Goal: Information Seeking & Learning: Check status

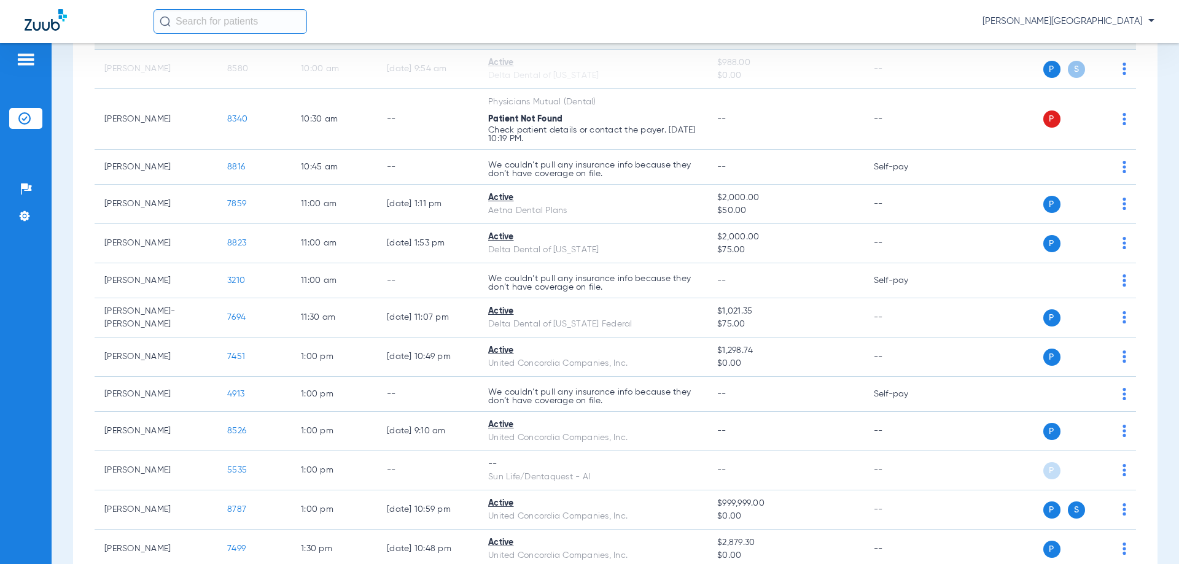
scroll to position [798, 0]
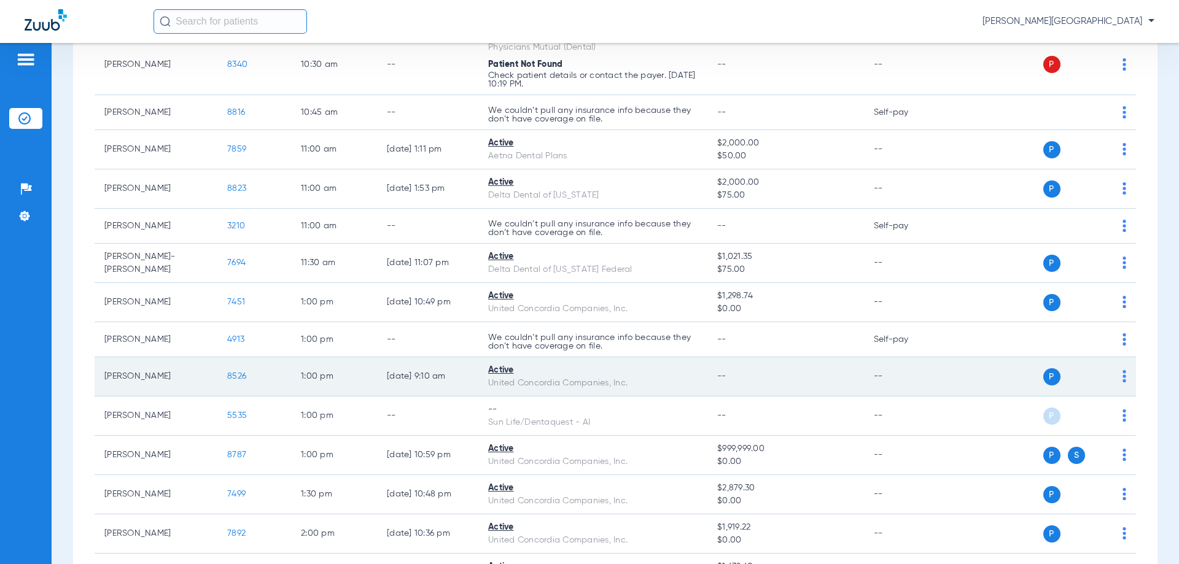
click at [237, 377] on span "8526" at bounding box center [236, 376] width 19 height 9
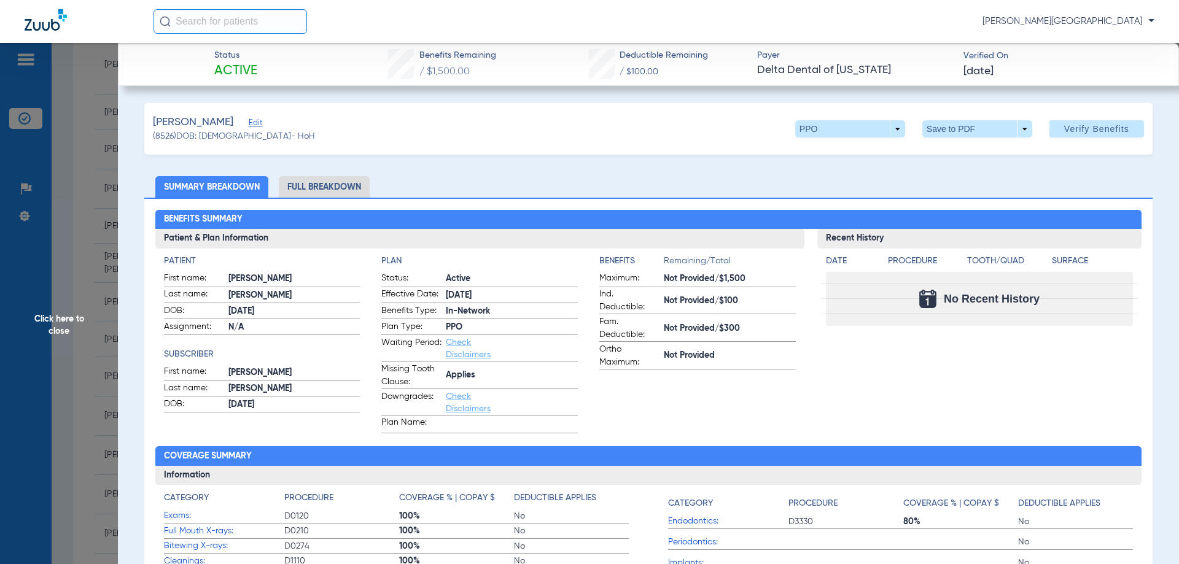
click at [341, 189] on li "Full Breakdown" at bounding box center [324, 186] width 91 height 21
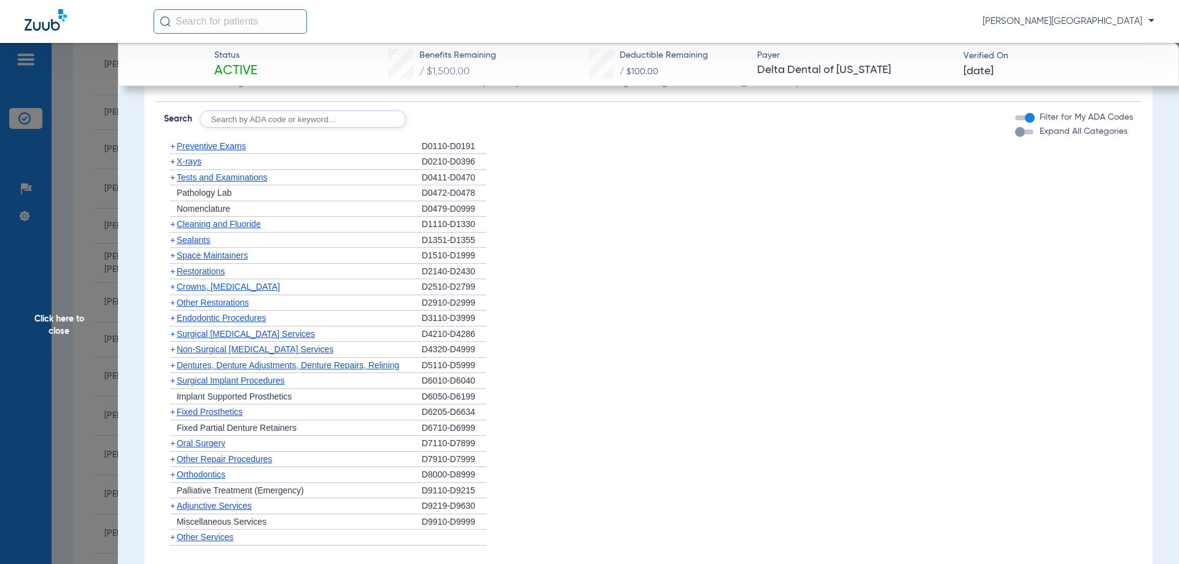
scroll to position [1106, 0]
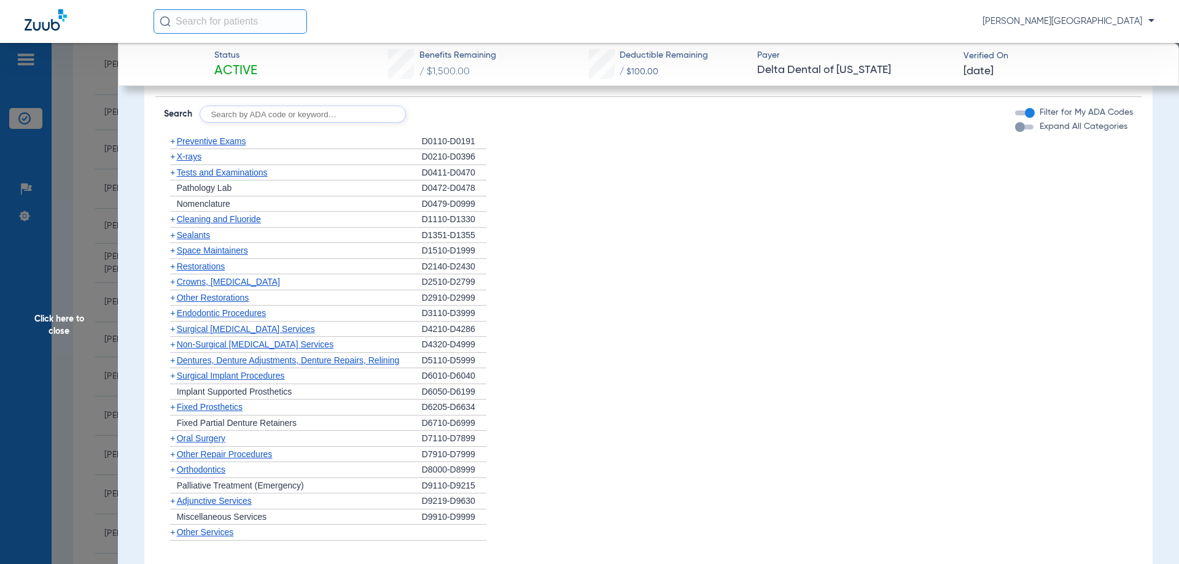
click at [221, 139] on span "Preventive Exams" at bounding box center [211, 141] width 69 height 10
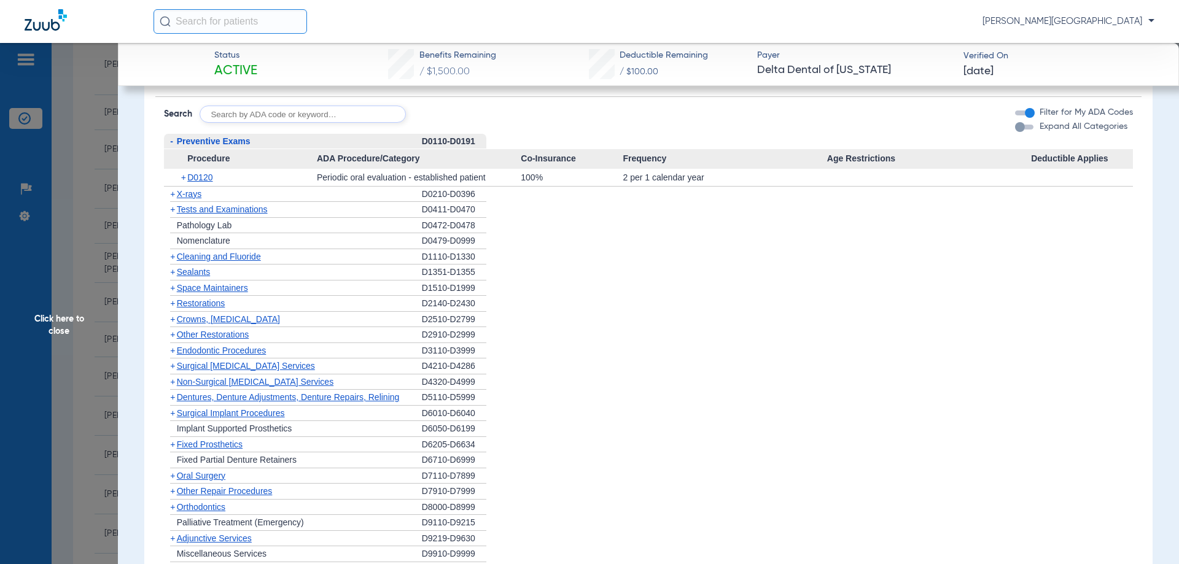
click at [209, 144] on span "Preventive Exams" at bounding box center [214, 141] width 74 height 10
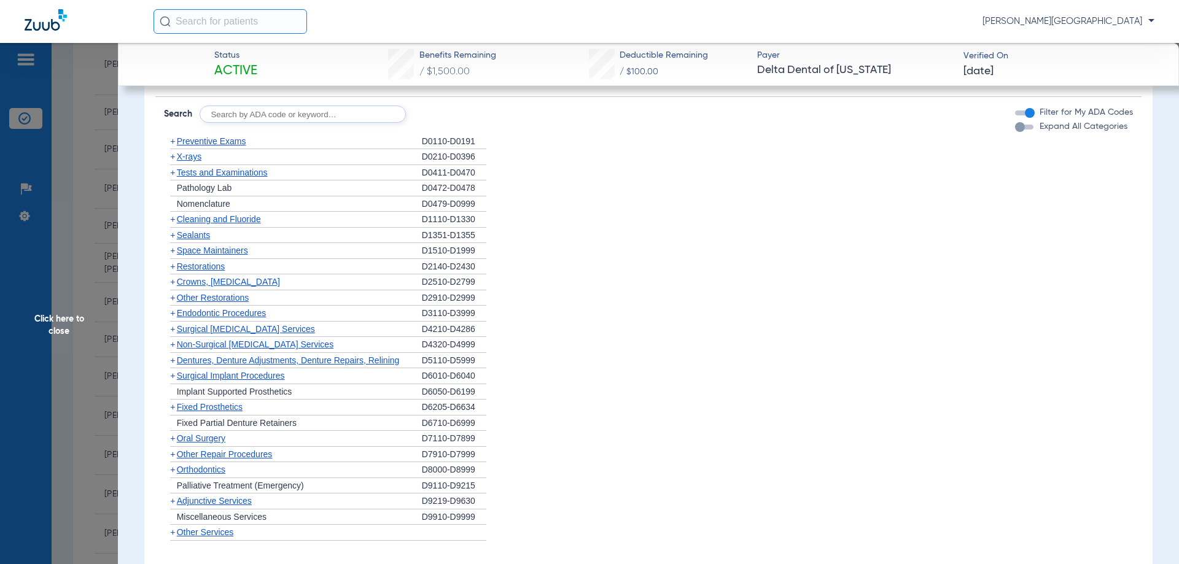
click at [194, 160] on span "X-rays" at bounding box center [189, 157] width 25 height 10
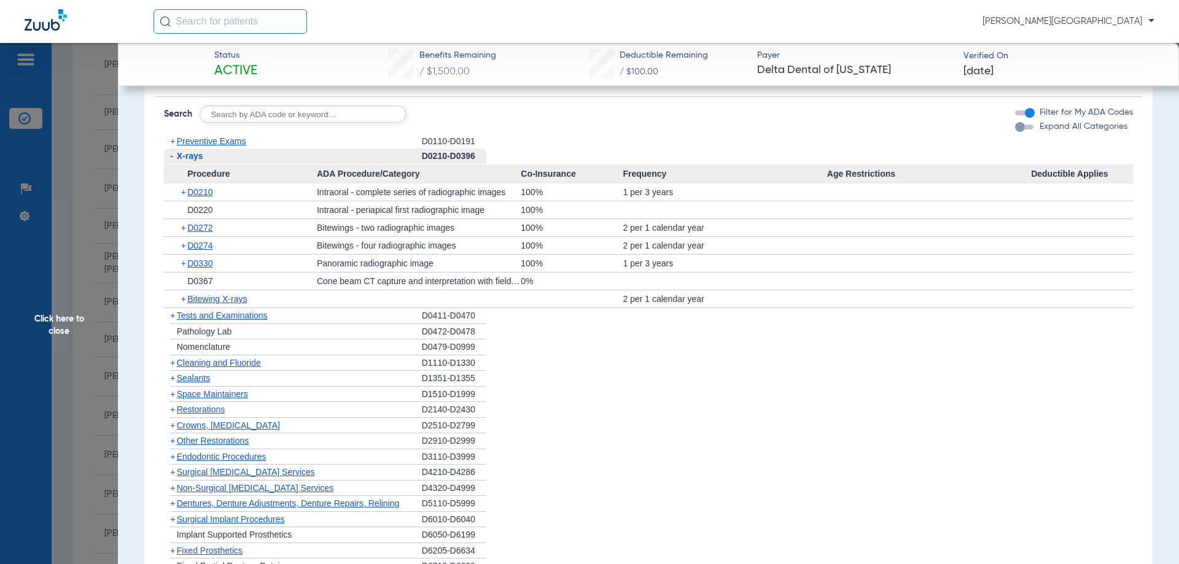
click at [170, 158] on span "-" at bounding box center [171, 156] width 3 height 10
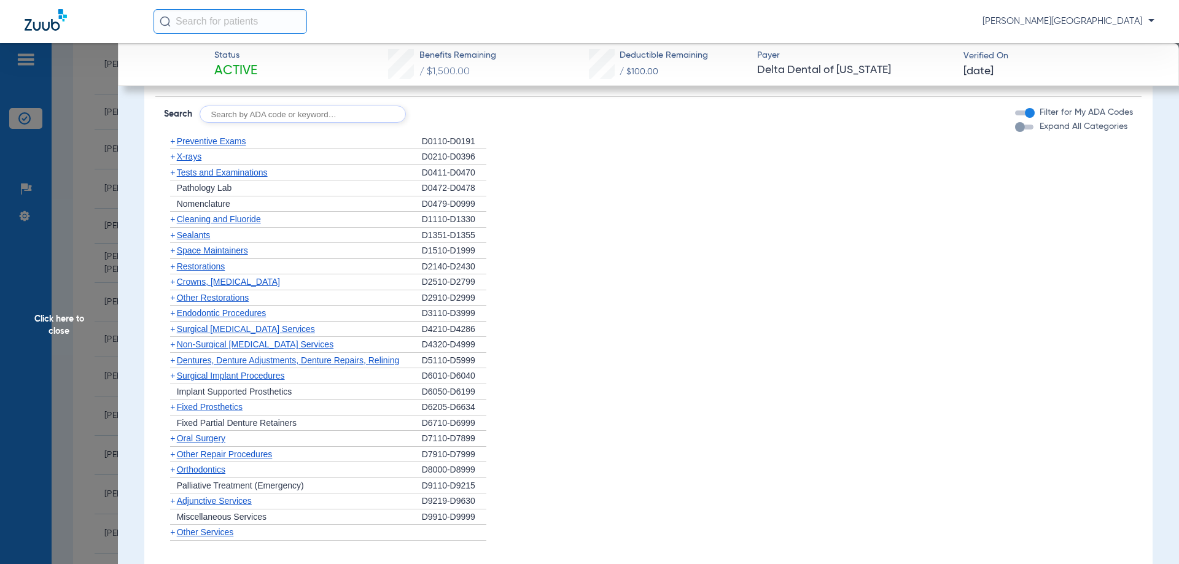
click at [235, 223] on span "Cleaning and Fluoride" at bounding box center [219, 219] width 84 height 10
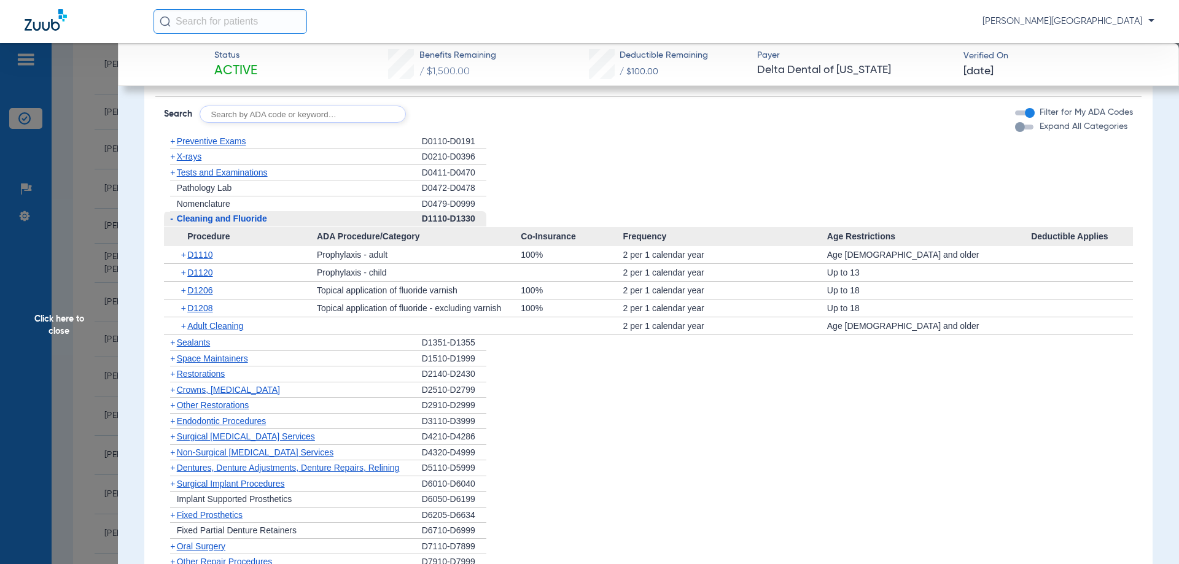
click at [171, 219] on span "-" at bounding box center [171, 219] width 3 height 10
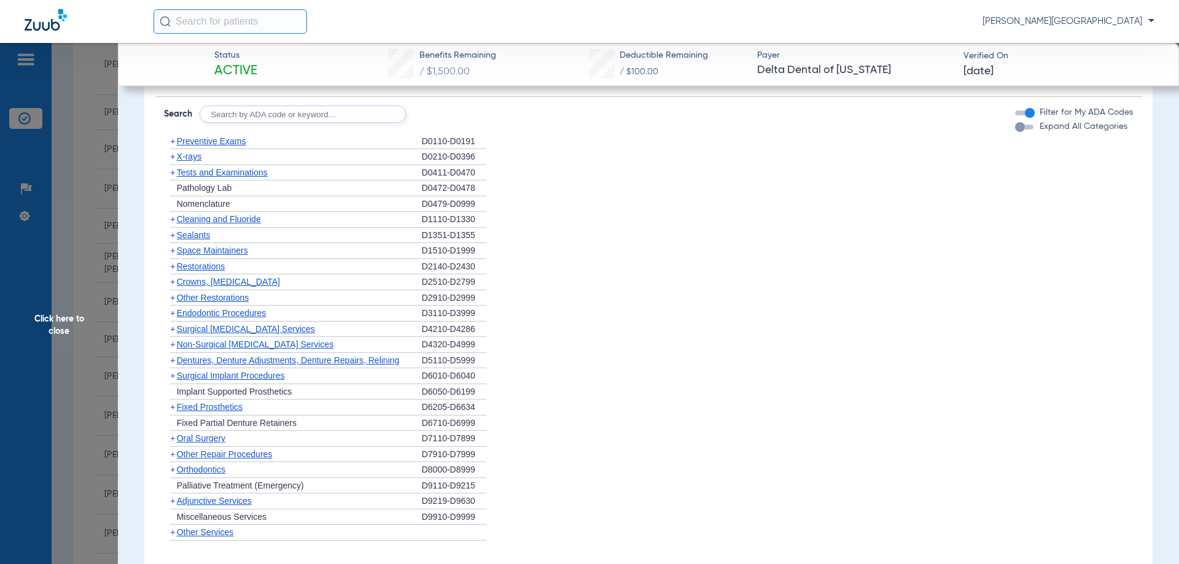
click at [198, 235] on span "Sealants" at bounding box center [193, 235] width 33 height 10
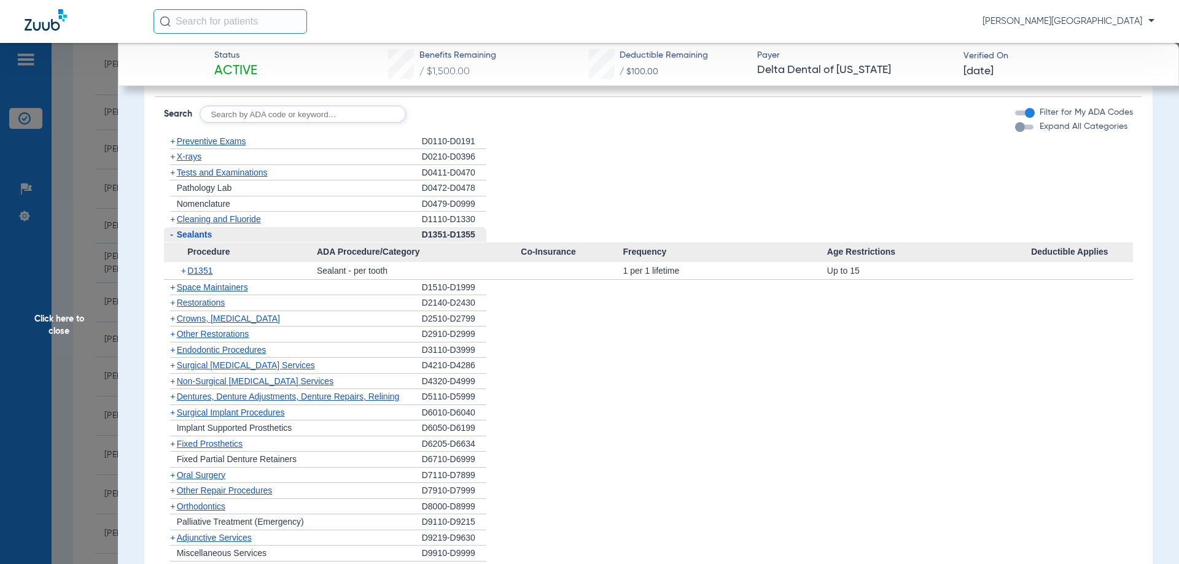
click at [170, 237] on span "-" at bounding box center [171, 235] width 3 height 10
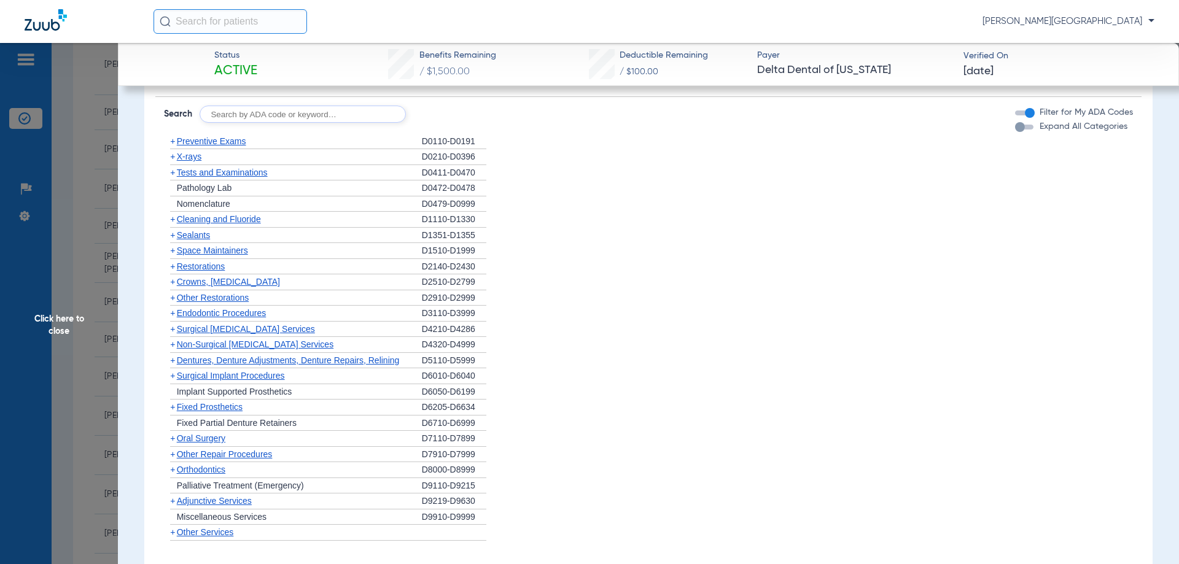
click at [202, 284] on span "Crowns, [MEDICAL_DATA]" at bounding box center [228, 282] width 103 height 10
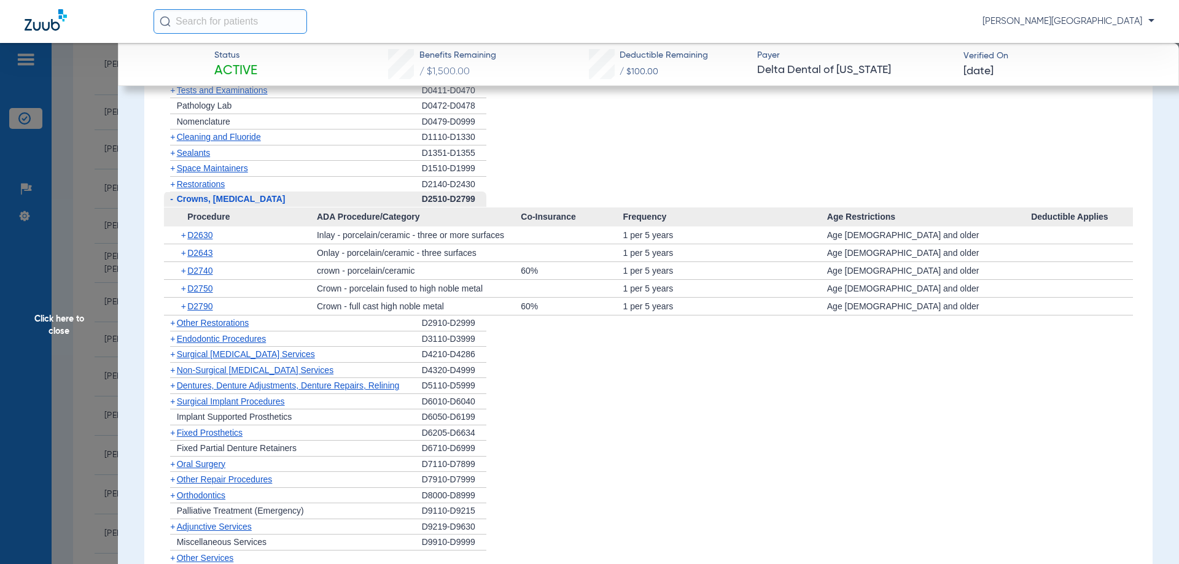
scroll to position [1167, 0]
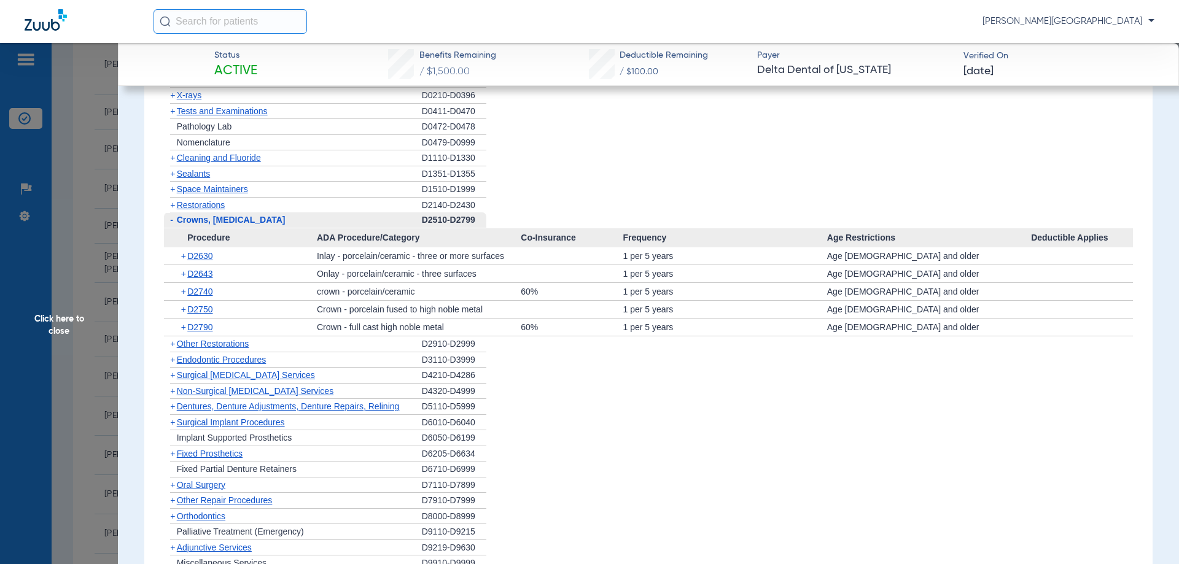
click at [170, 220] on span "-" at bounding box center [171, 220] width 3 height 10
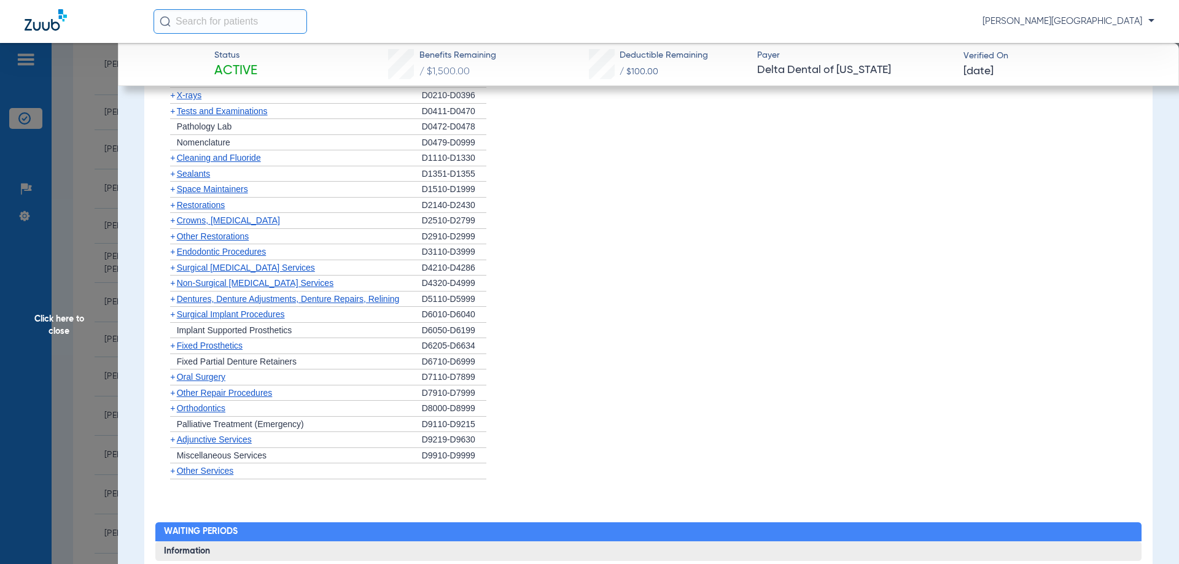
click at [241, 219] on span "Crowns, [MEDICAL_DATA]" at bounding box center [228, 221] width 103 height 10
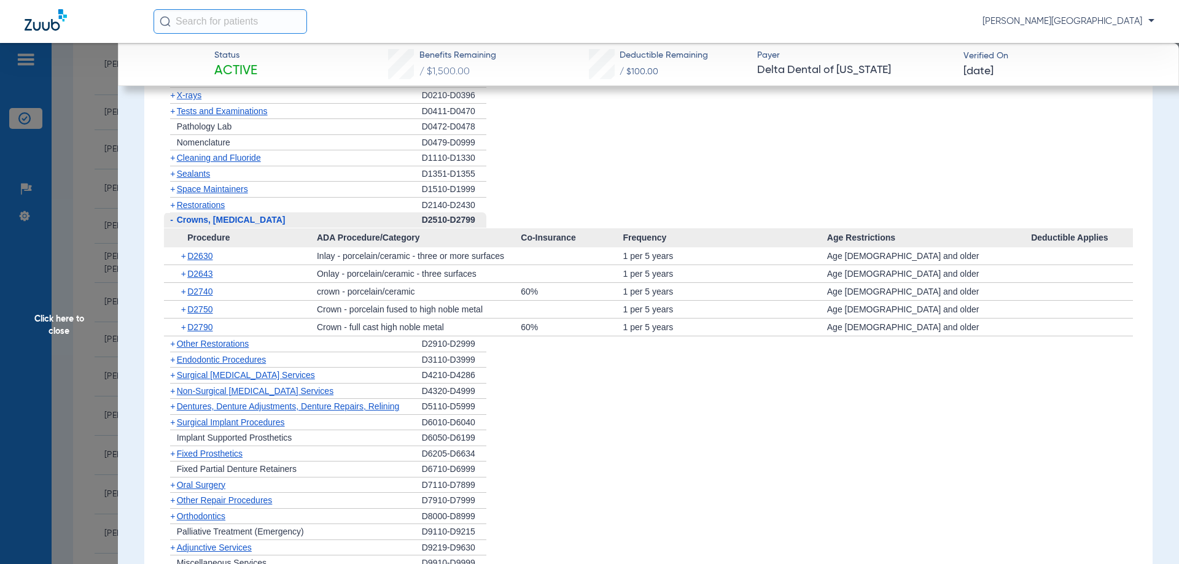
click at [234, 345] on span "Other Restorations" at bounding box center [213, 344] width 72 height 10
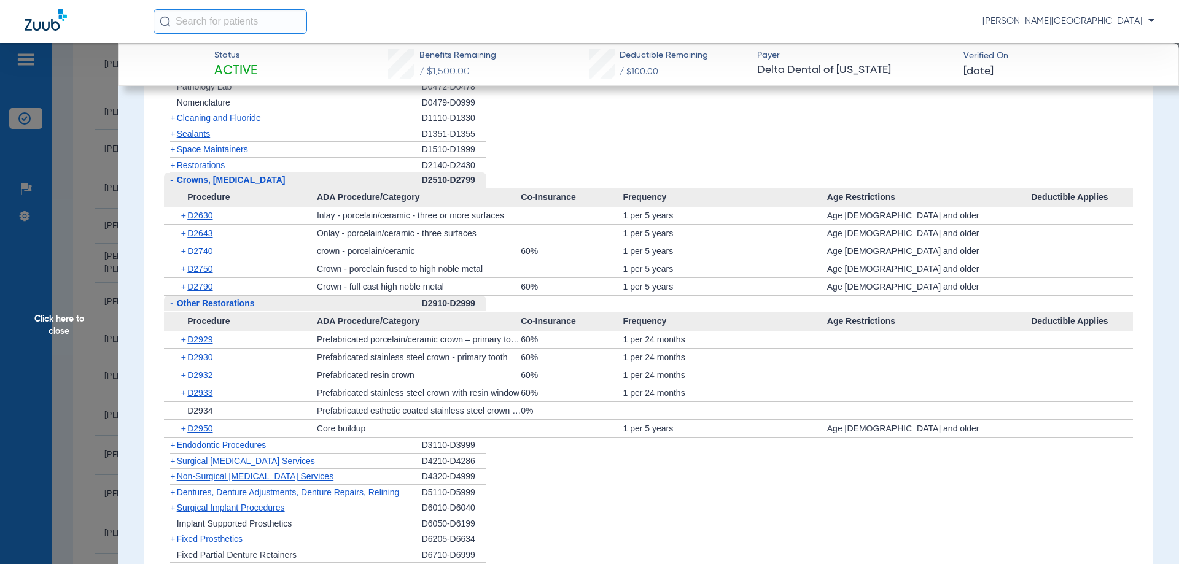
scroll to position [1228, 0]
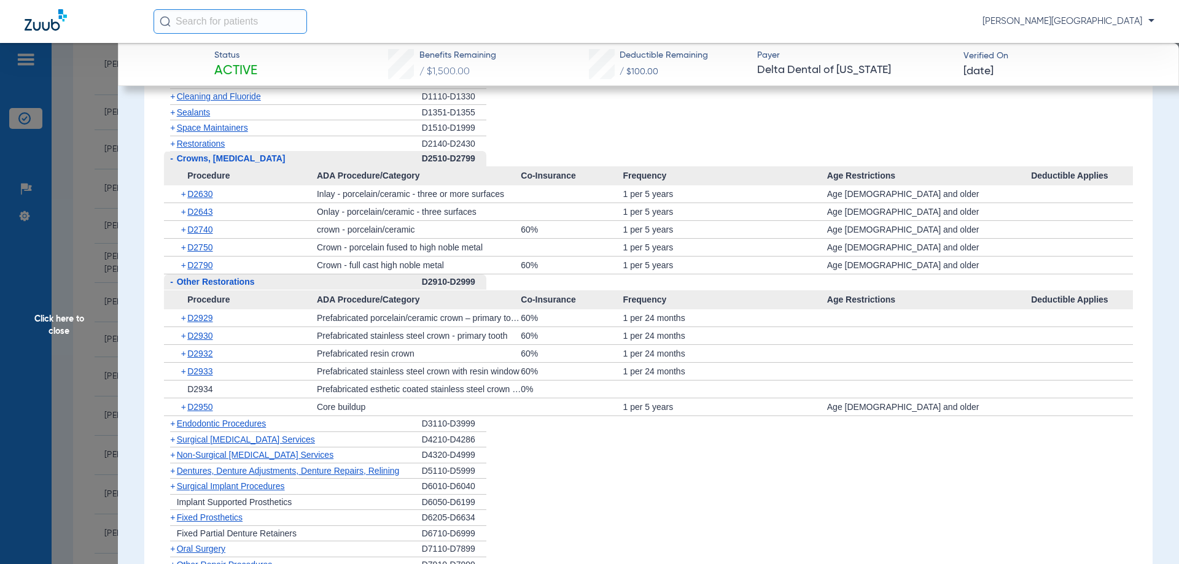
click at [171, 284] on span "-" at bounding box center [171, 282] width 3 height 10
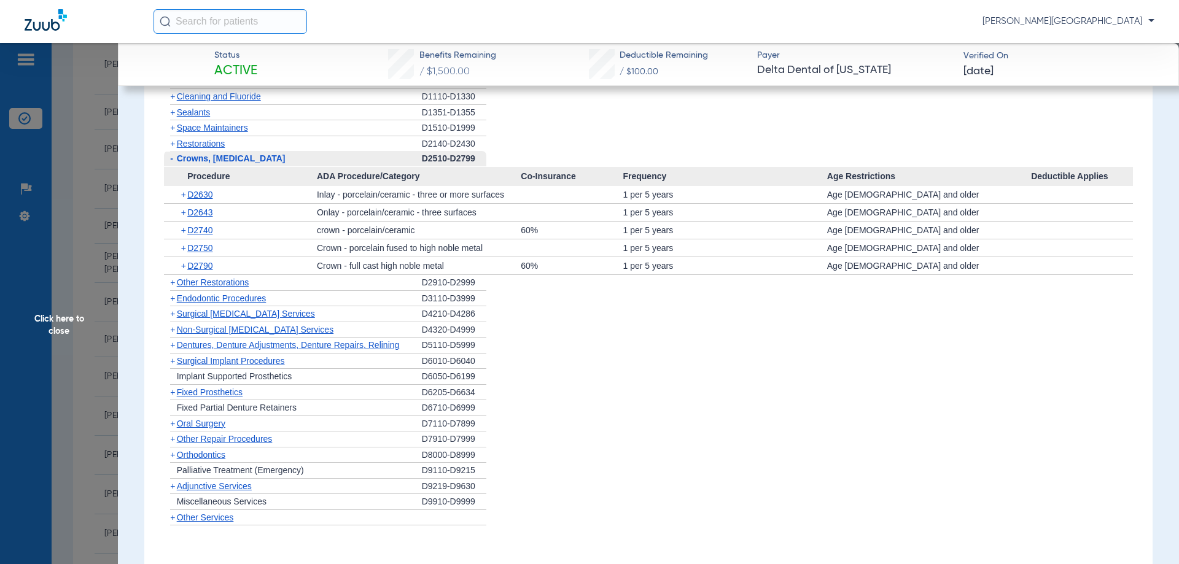
click at [174, 160] on span "-" at bounding box center [170, 158] width 13 height 15
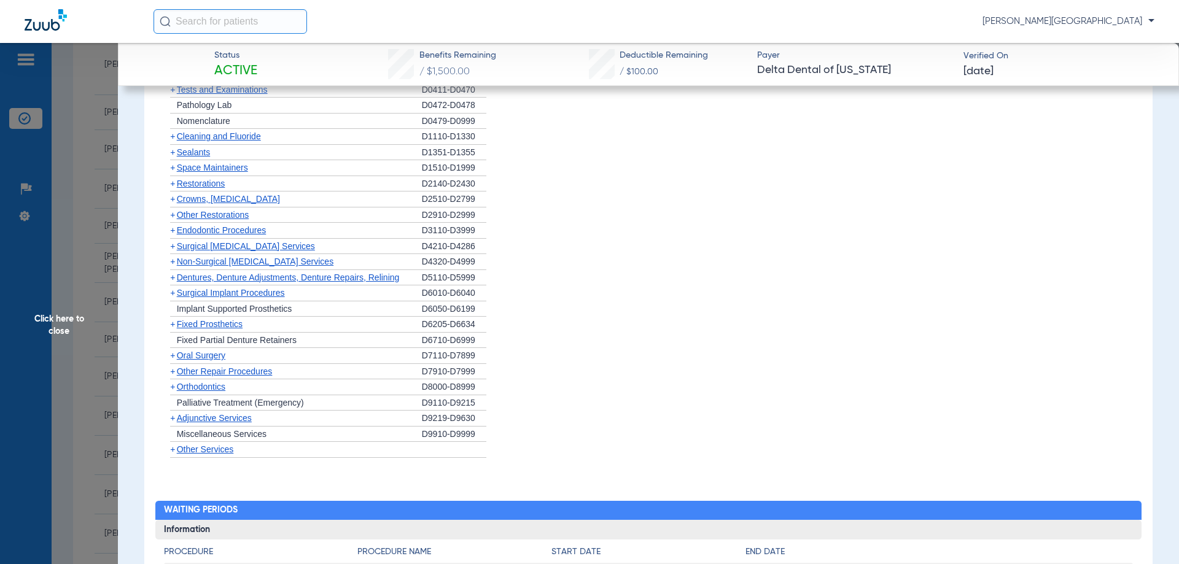
scroll to position [1167, 0]
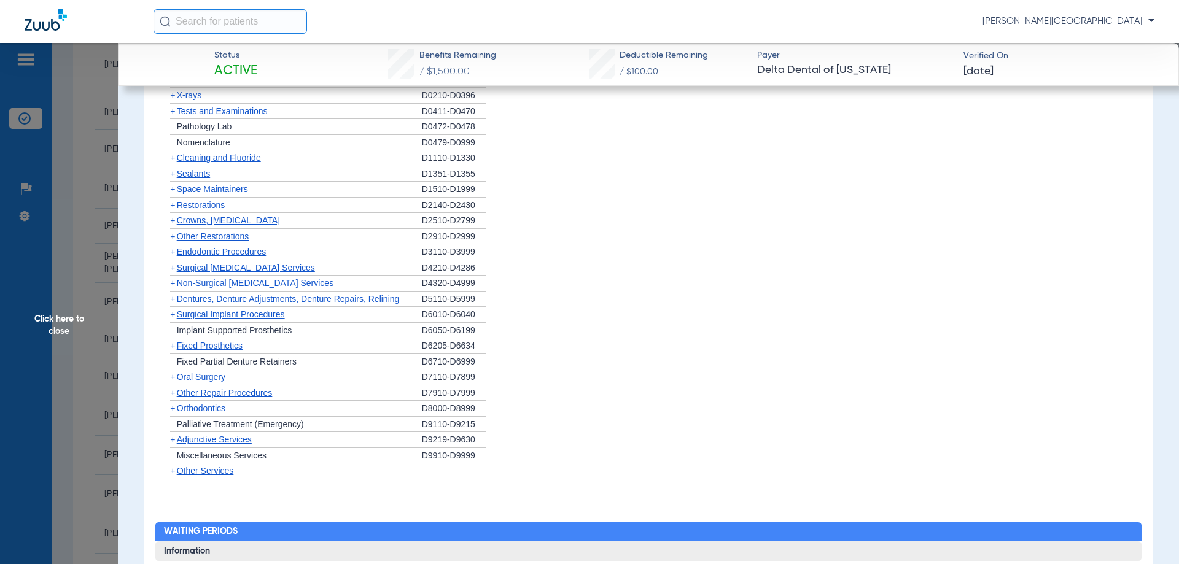
click at [272, 282] on span "Non-Surgical [MEDICAL_DATA] Services" at bounding box center [255, 283] width 157 height 10
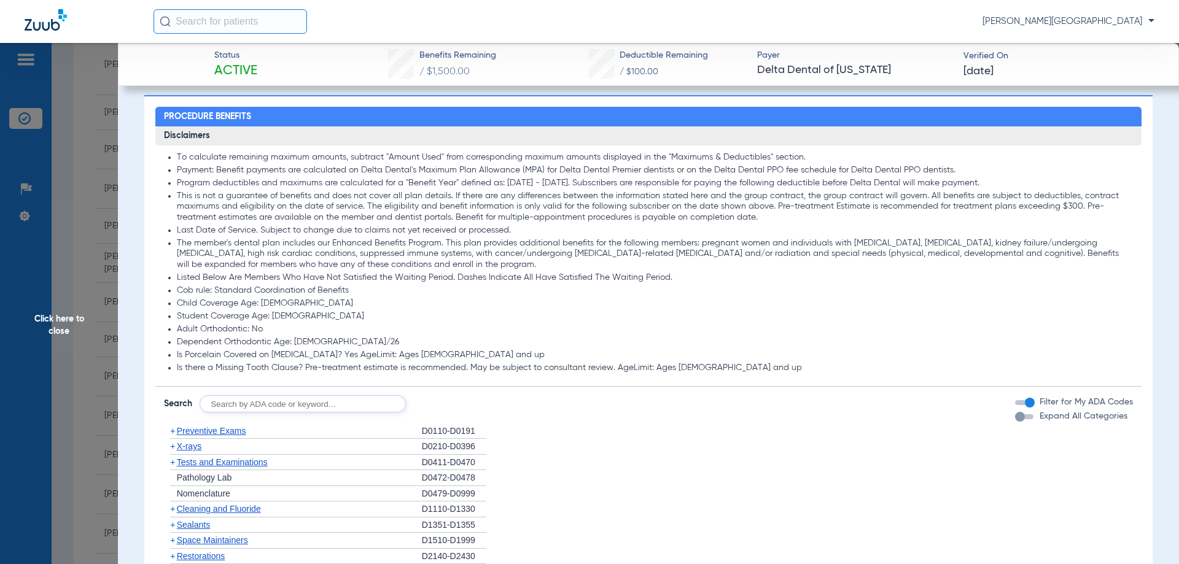
scroll to position [921, 0]
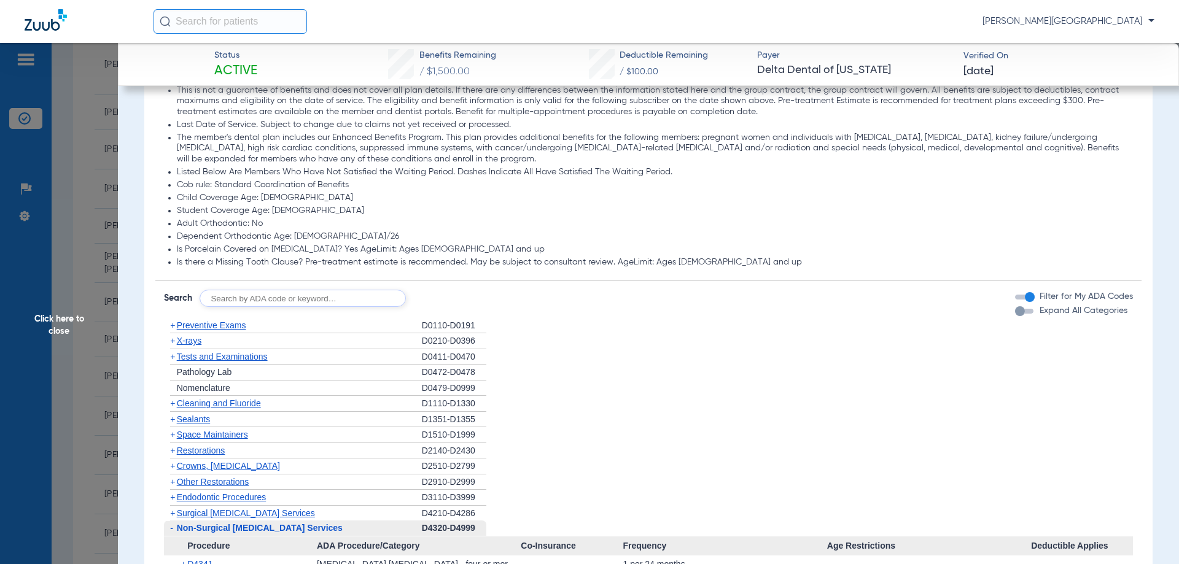
click at [257, 298] on input "text" at bounding box center [303, 298] width 206 height 17
type input "4355"
click at [462, 292] on button "Search" at bounding box center [451, 298] width 49 height 17
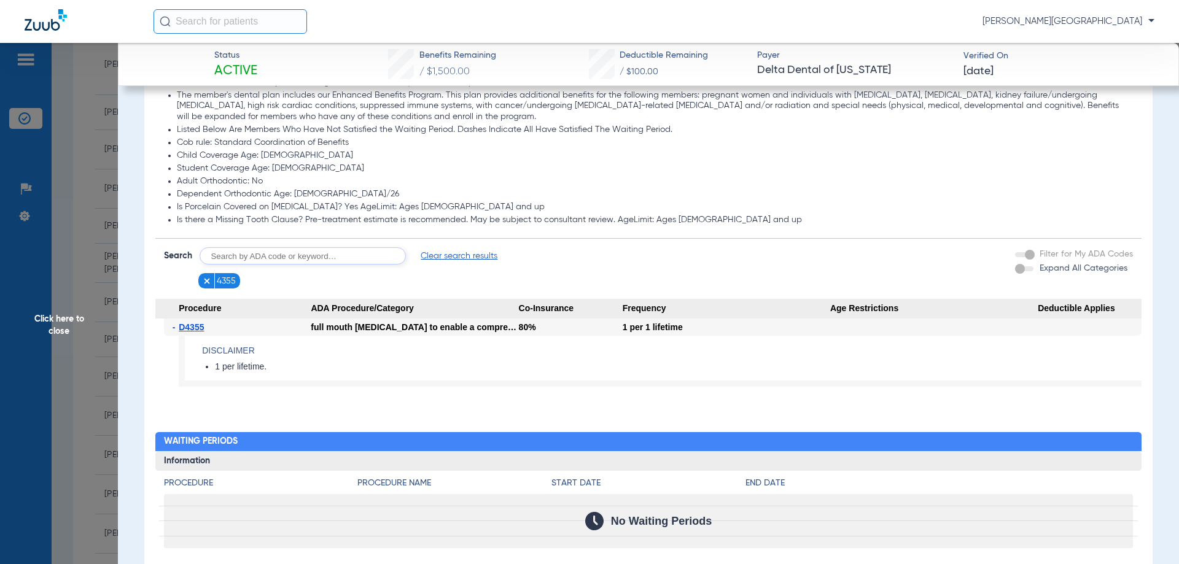
scroll to position [983, 0]
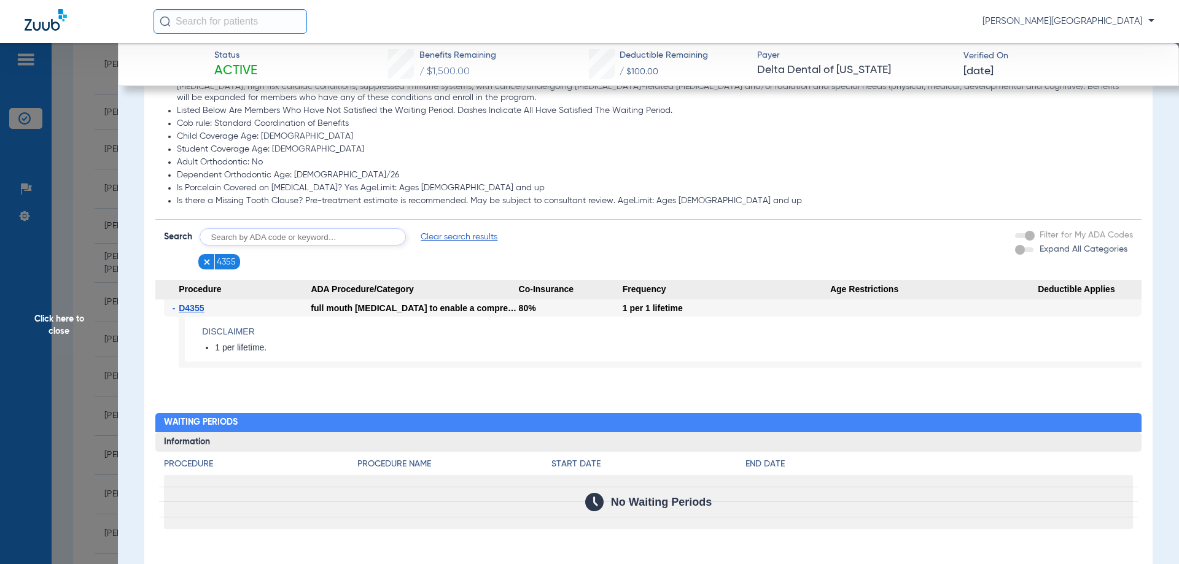
click at [205, 261] on img at bounding box center [207, 262] width 9 height 9
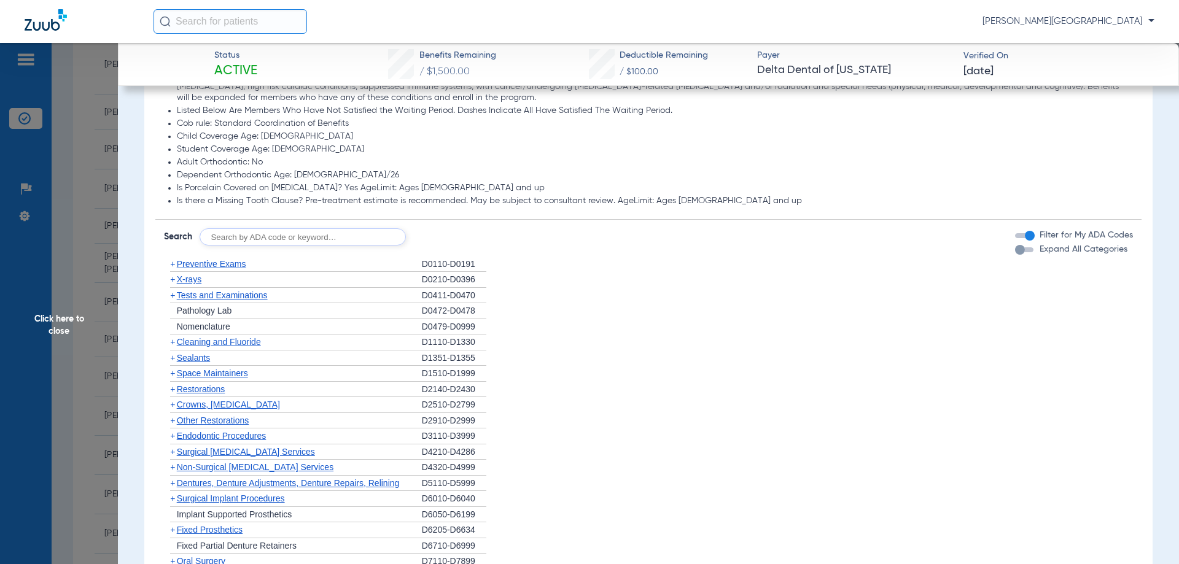
click at [251, 243] on input "text" at bounding box center [303, 236] width 206 height 17
type input "4346"
click at [440, 235] on button "Search" at bounding box center [451, 236] width 49 height 17
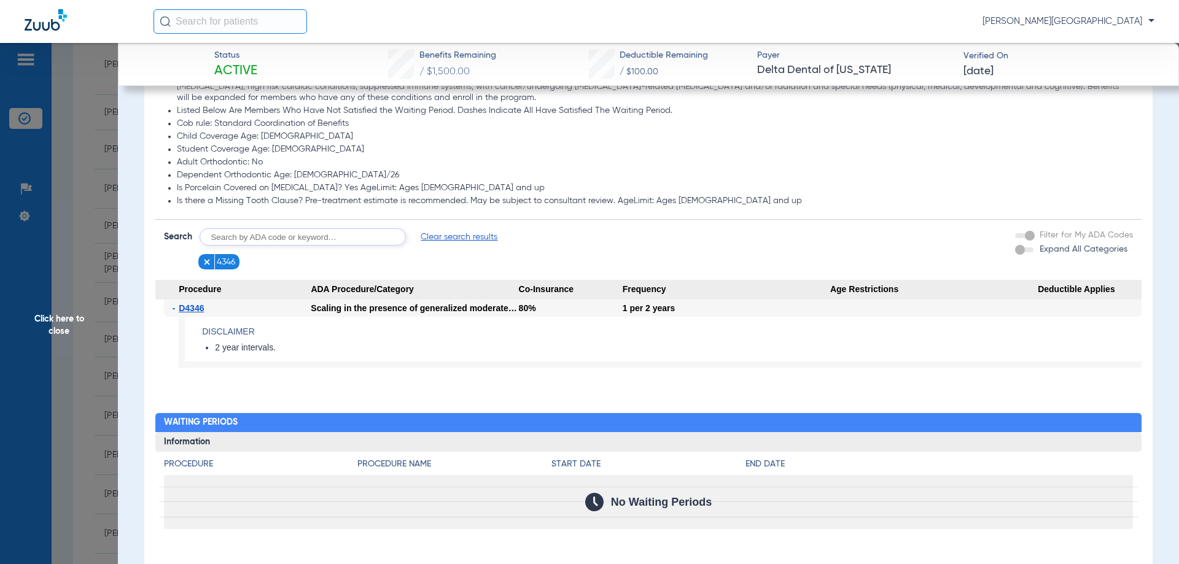
click at [205, 259] on img at bounding box center [207, 262] width 9 height 9
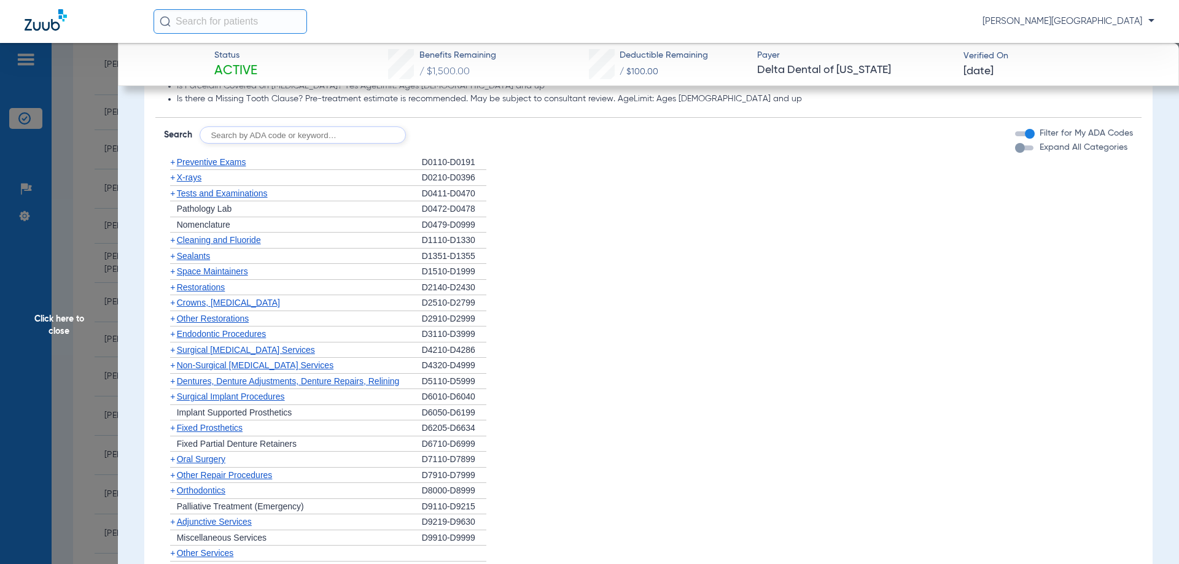
scroll to position [1106, 0]
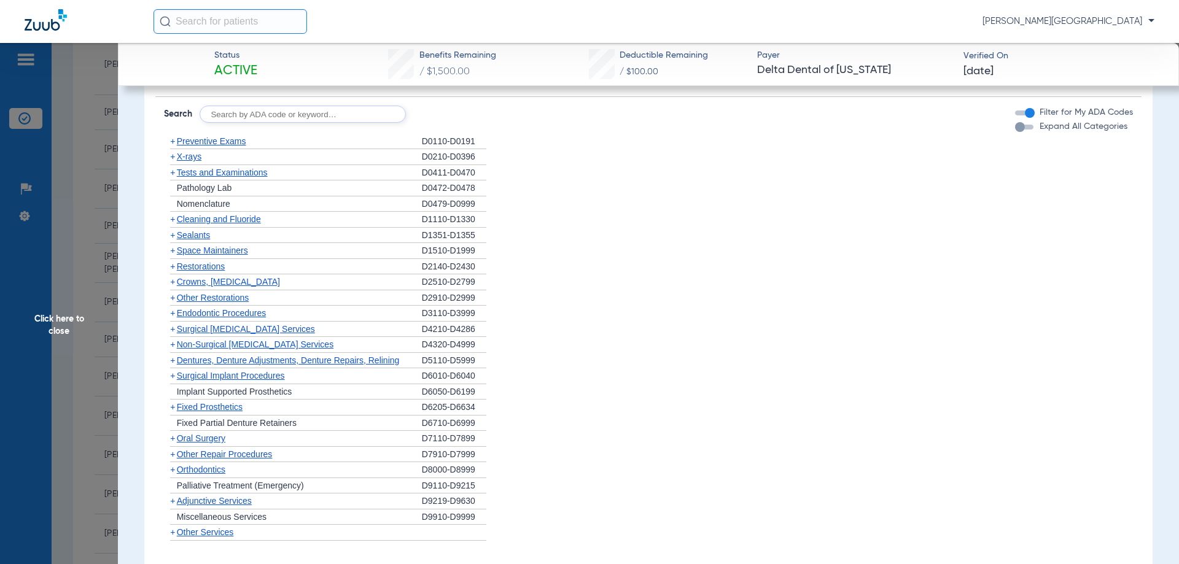
click at [174, 361] on span "+" at bounding box center [172, 361] width 5 height 10
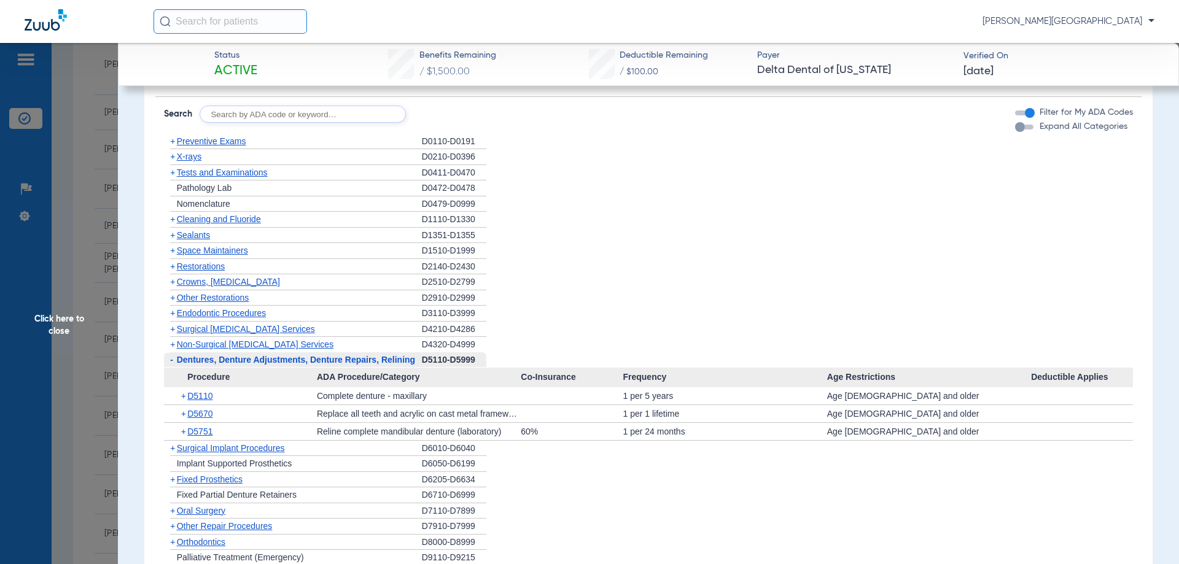
click at [173, 346] on span "+" at bounding box center [172, 345] width 5 height 10
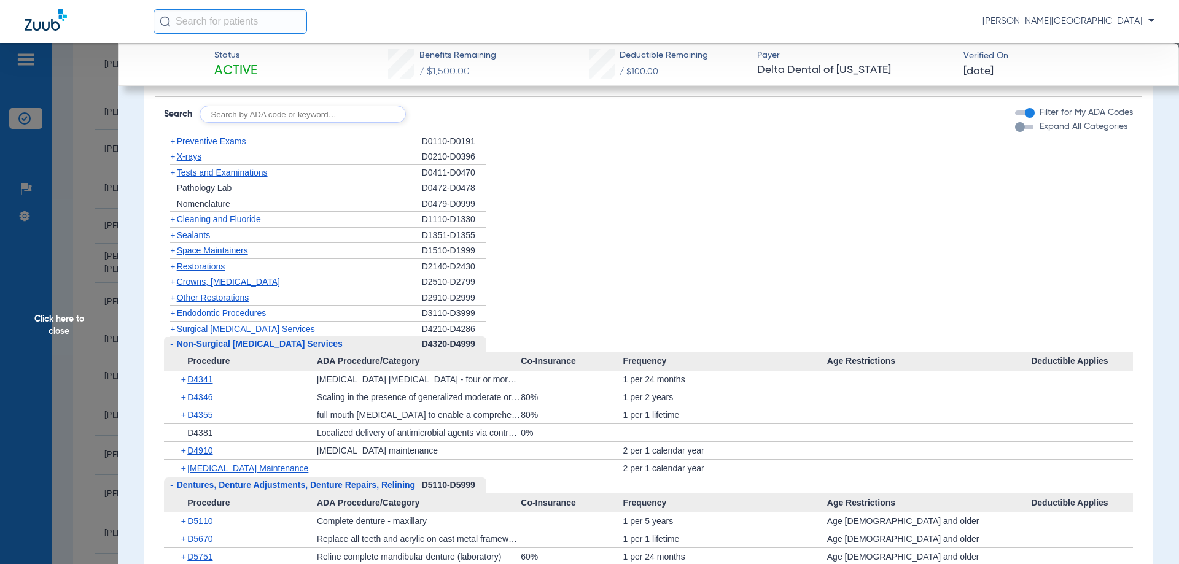
click at [170, 346] on span "-" at bounding box center [171, 344] width 3 height 10
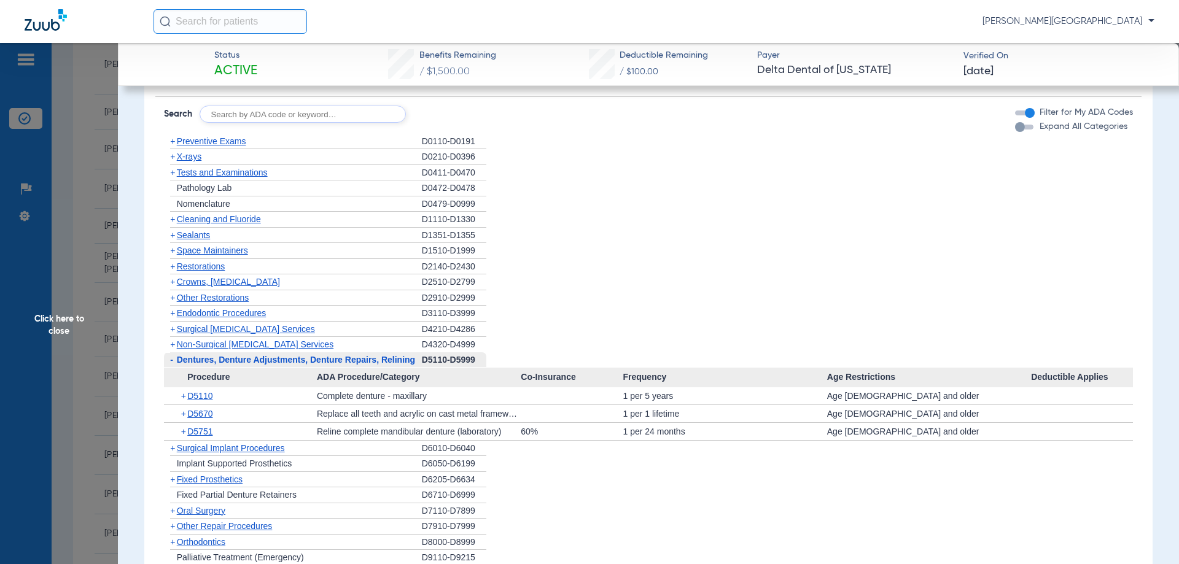
click at [170, 362] on span "-" at bounding box center [171, 360] width 3 height 10
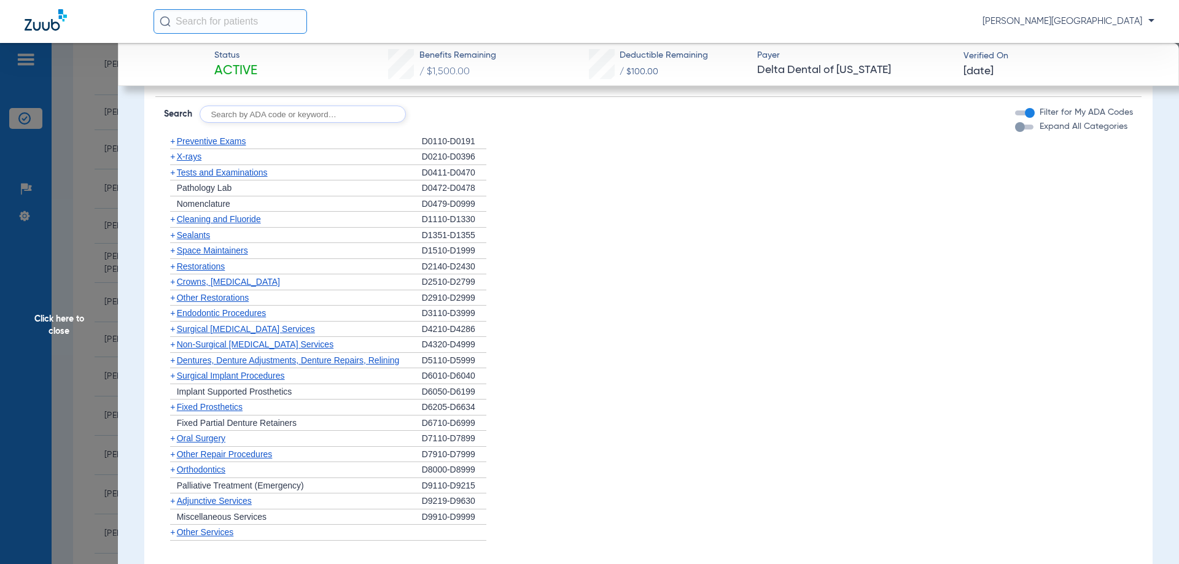
click at [244, 376] on span "Surgical Implant Procedures" at bounding box center [231, 376] width 108 height 10
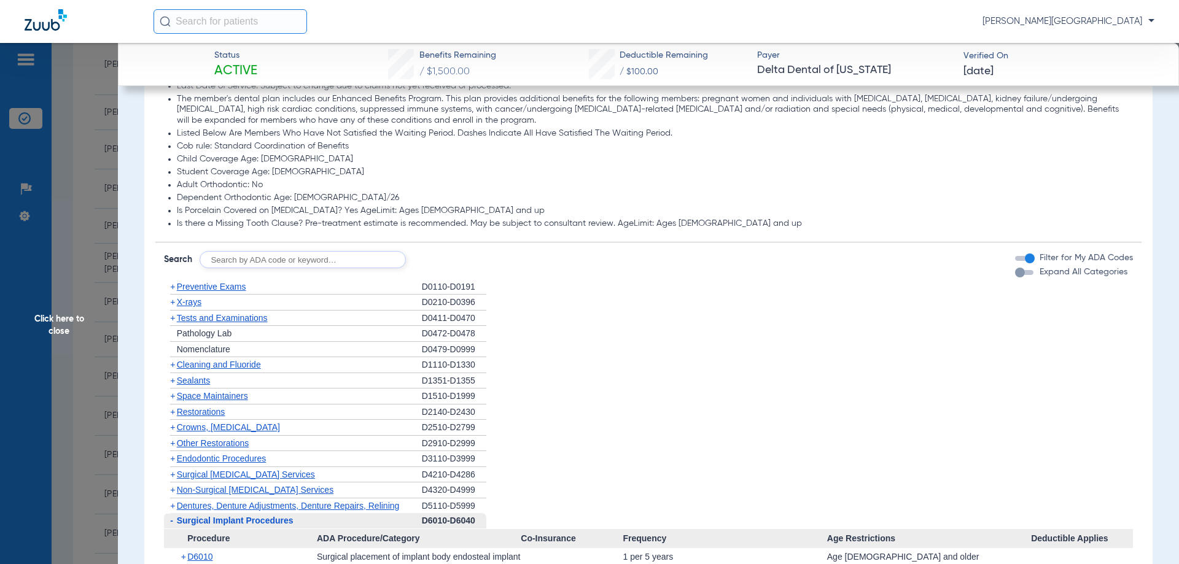
scroll to position [983, 0]
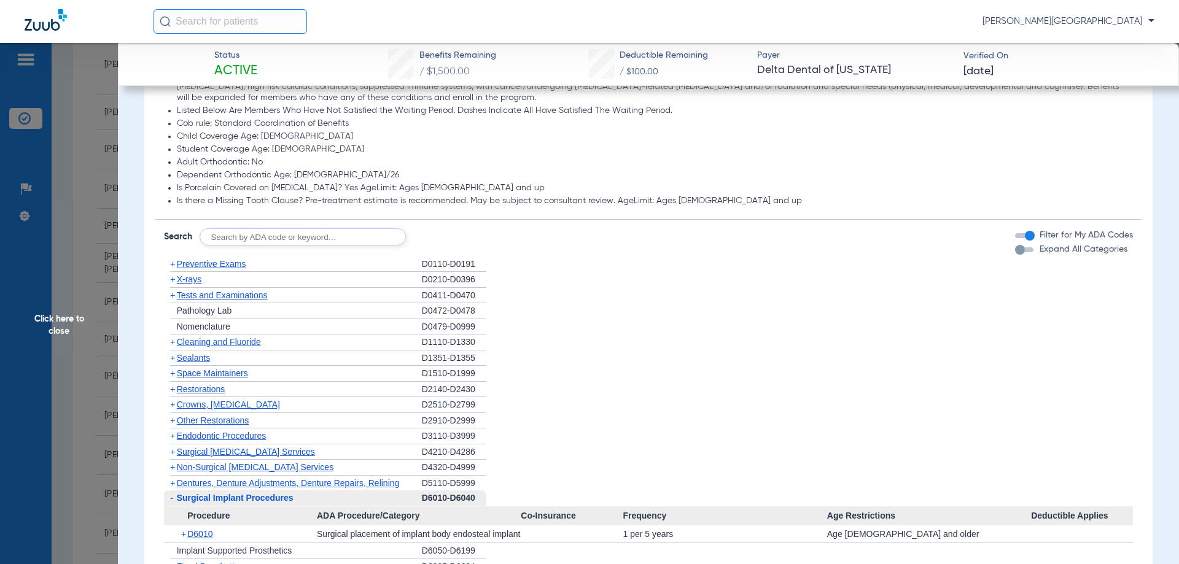
click at [262, 243] on input "text" at bounding box center [303, 236] width 206 height 17
type input "6057"
click at [437, 246] on button "Search" at bounding box center [451, 236] width 49 height 17
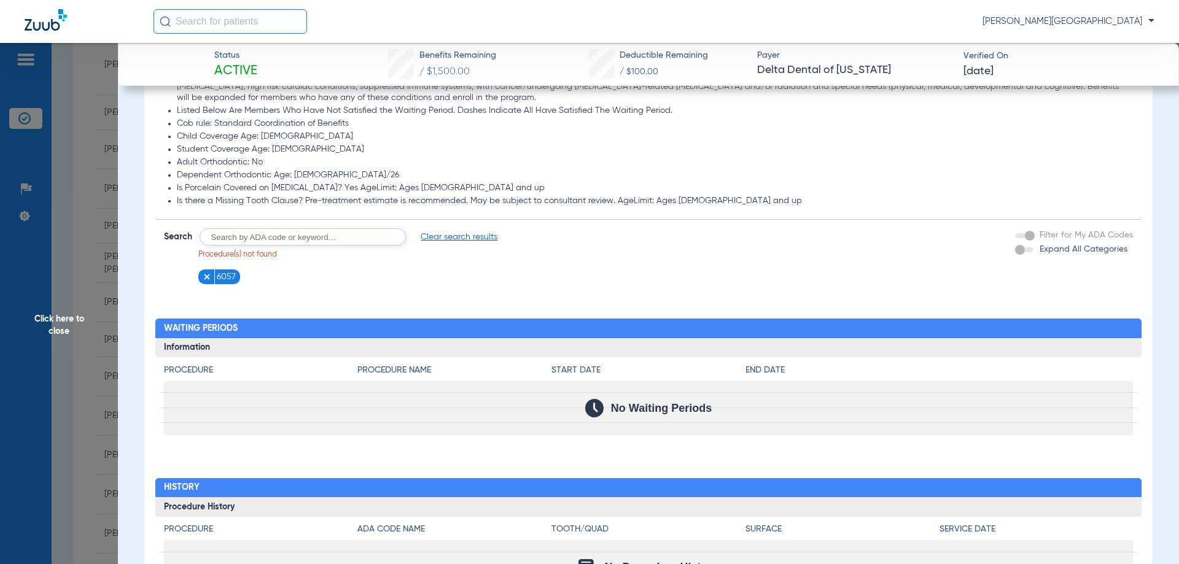
click at [201, 284] on ul "6057" at bounding box center [348, 277] width 300 height 15
click at [201, 279] on li "6057" at bounding box center [219, 277] width 42 height 15
click at [208, 275] on img at bounding box center [207, 277] width 9 height 9
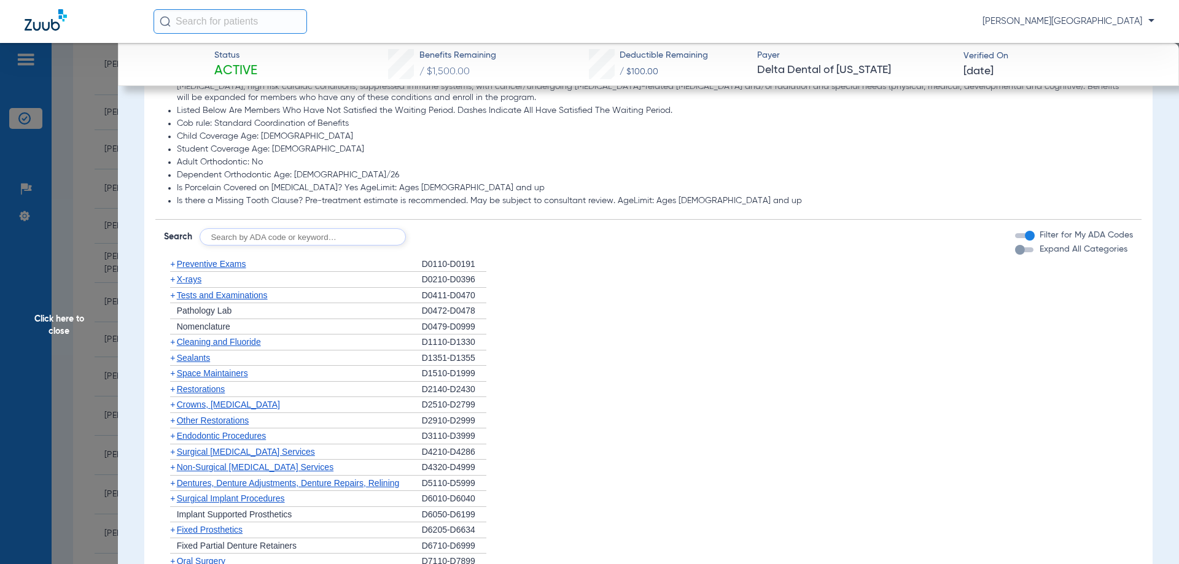
click at [241, 238] on input "text" at bounding box center [303, 236] width 206 height 17
type input "6068"
click at [439, 230] on button "Search" at bounding box center [451, 236] width 49 height 17
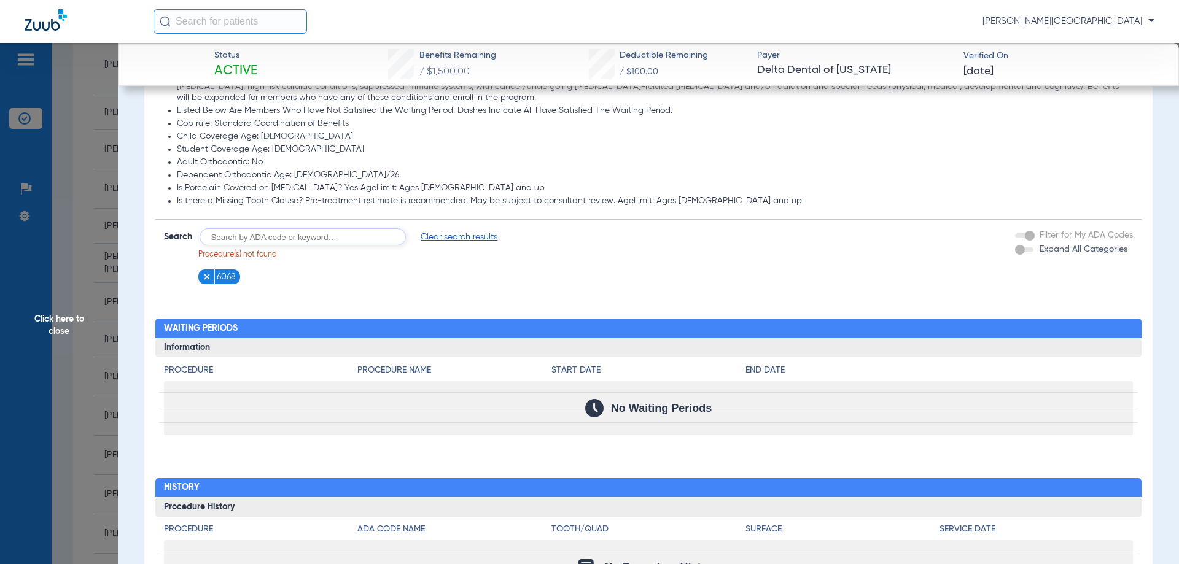
click at [225, 238] on input "text" at bounding box center [303, 236] width 206 height 17
type input "6058"
click button "Search" at bounding box center [451, 236] width 49 height 17
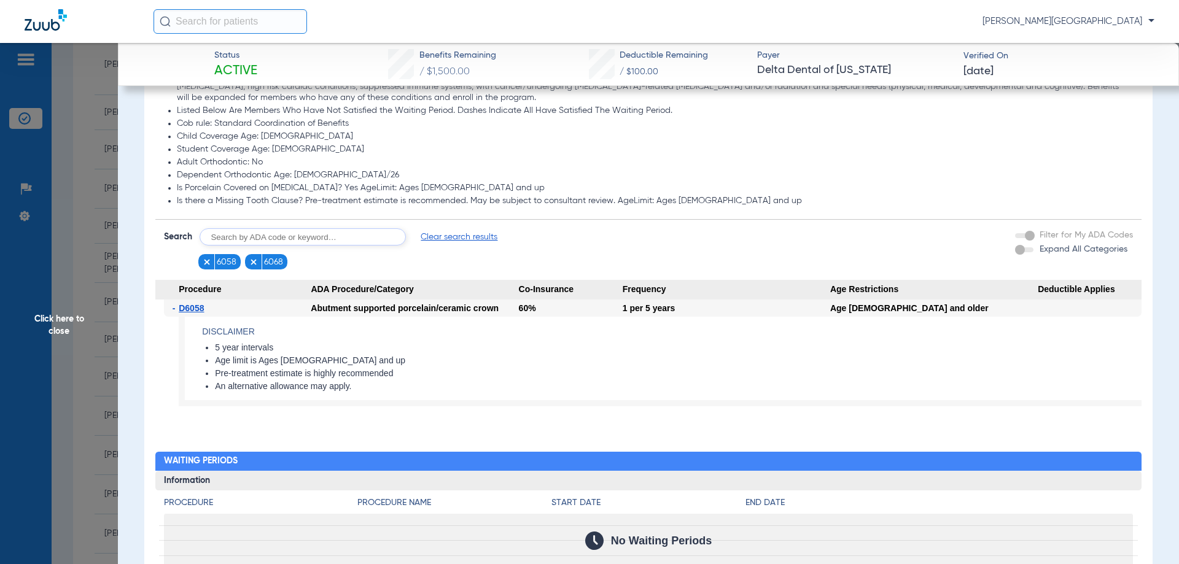
click at [254, 264] on img at bounding box center [253, 262] width 9 height 9
click at [206, 262] on img at bounding box center [207, 262] width 9 height 9
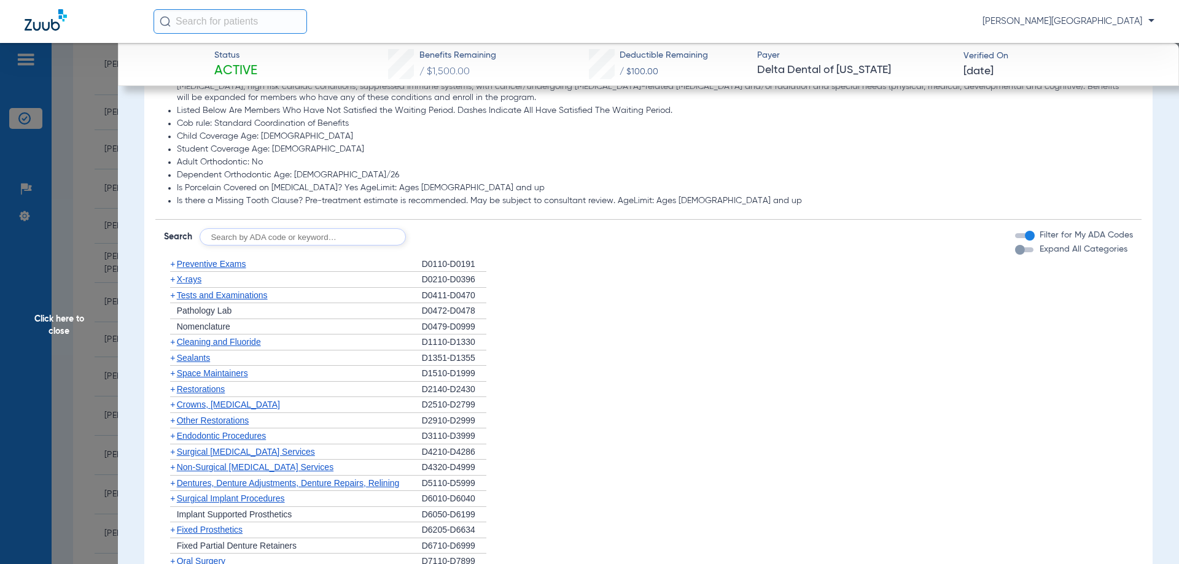
click at [231, 239] on input "text" at bounding box center [303, 236] width 206 height 17
type input "9944"
click at [435, 232] on button "Search" at bounding box center [451, 236] width 49 height 17
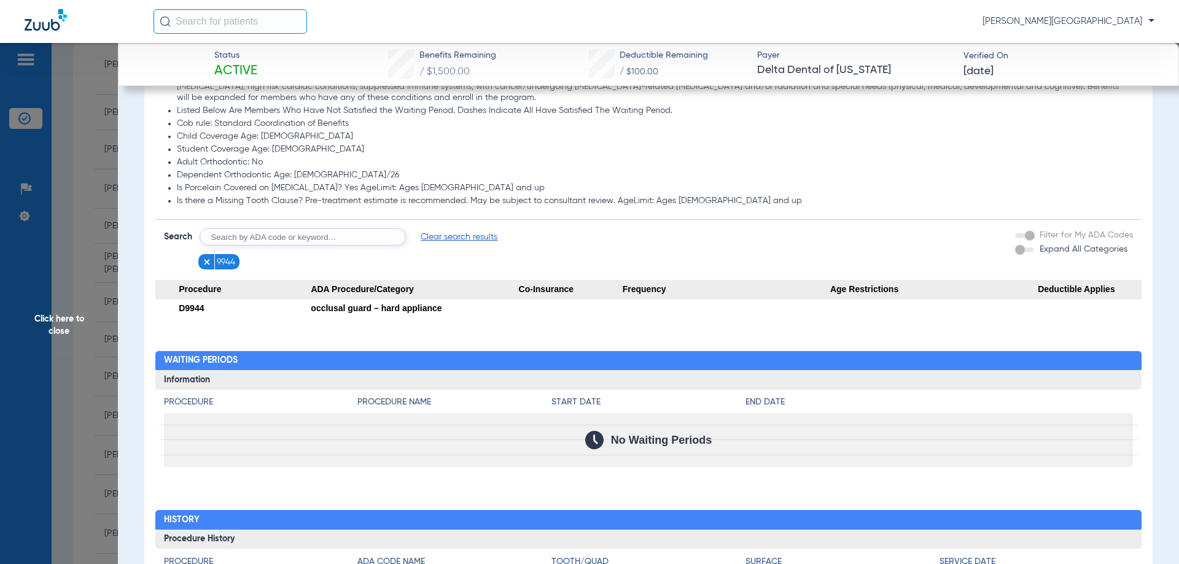
click at [198, 265] on li "9944" at bounding box center [219, 261] width 42 height 15
click at [205, 263] on img at bounding box center [207, 262] width 9 height 9
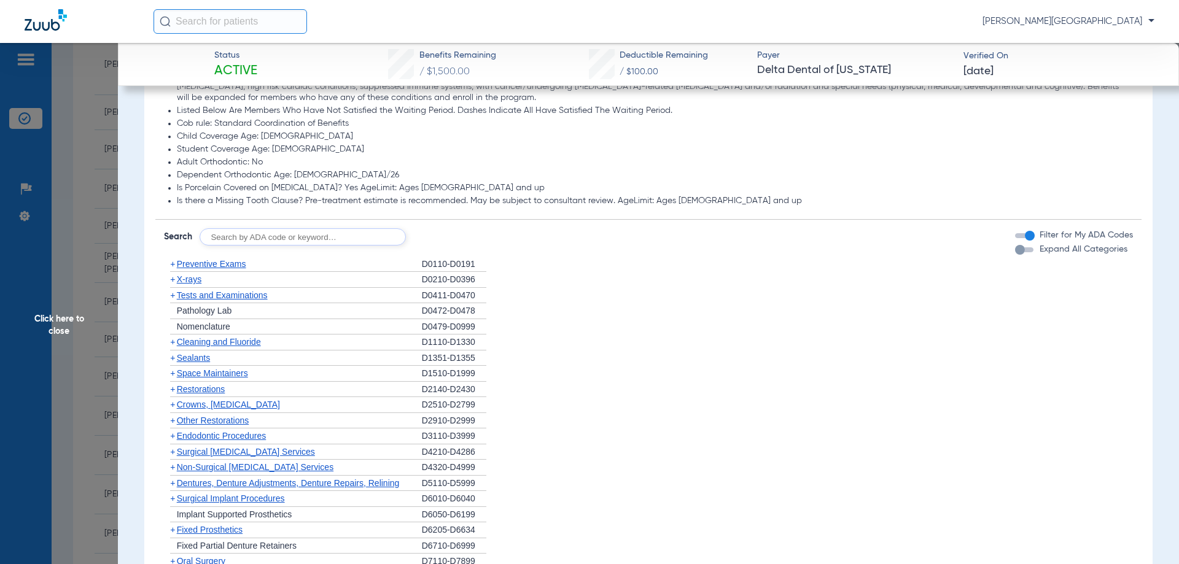
click at [229, 239] on input "text" at bounding box center [303, 236] width 206 height 17
type input "8010"
click at [435, 235] on button "Search" at bounding box center [451, 236] width 49 height 17
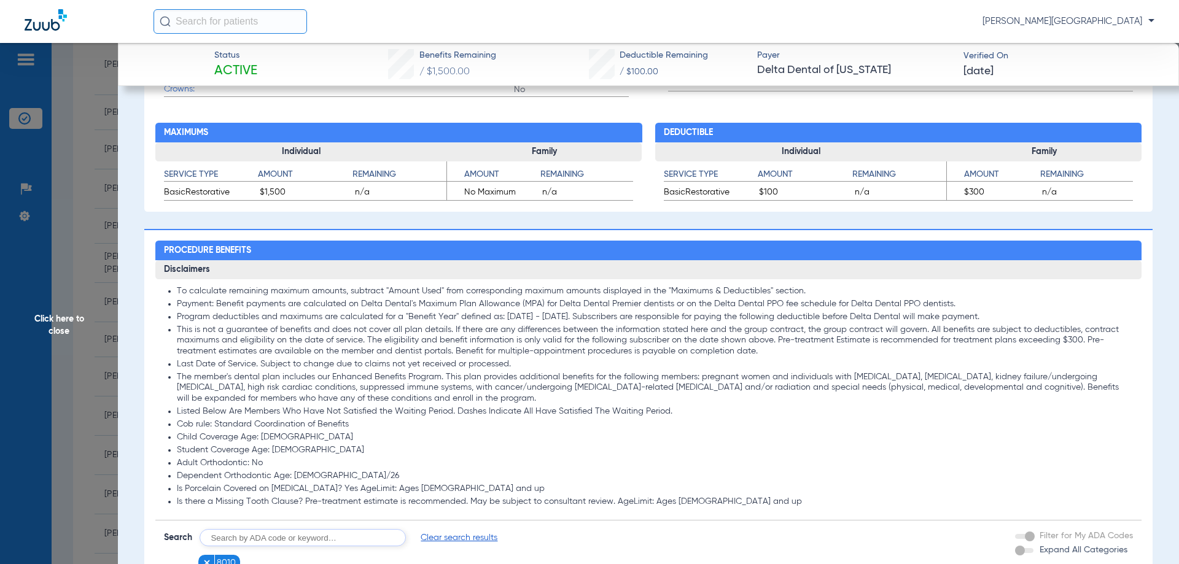
scroll to position [657, 0]
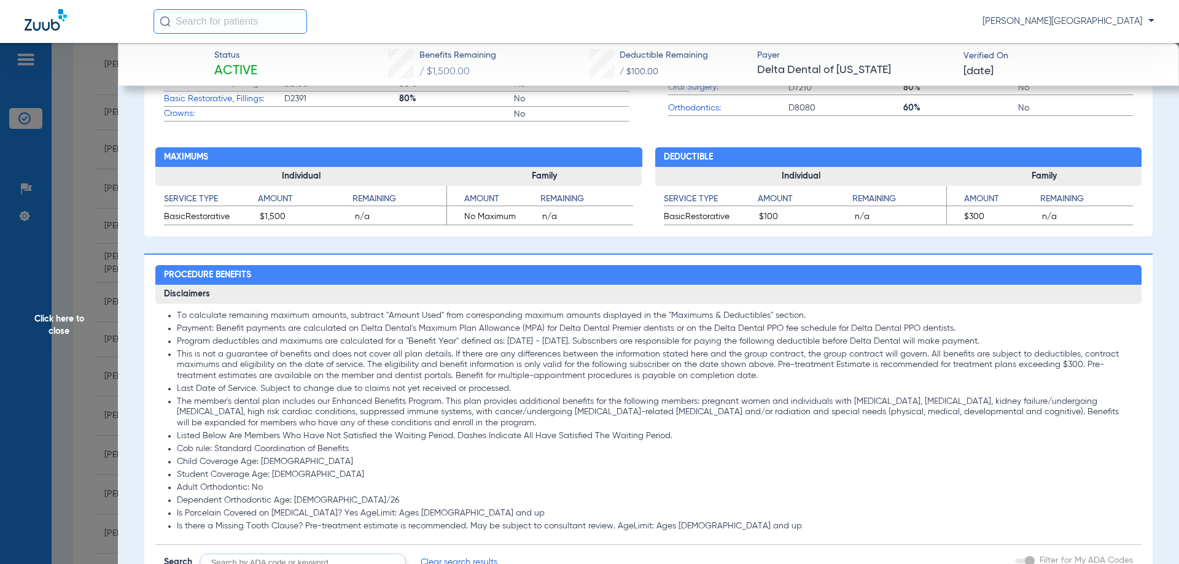
click at [59, 318] on span "Click here to close" at bounding box center [59, 325] width 118 height 564
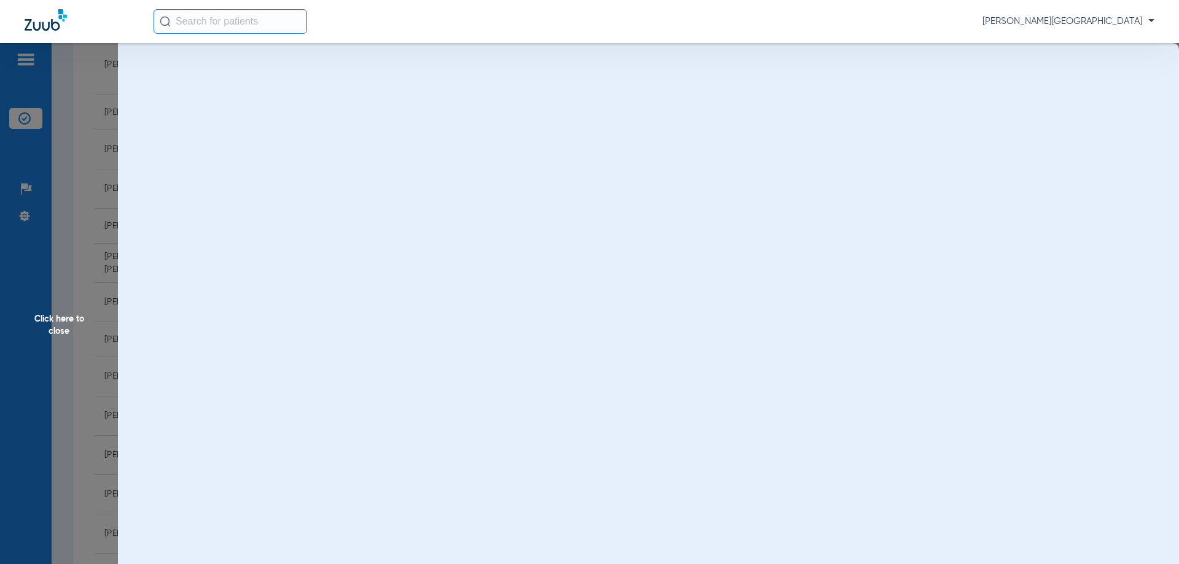
scroll to position [0, 0]
